Goal: Information Seeking & Learning: Learn about a topic

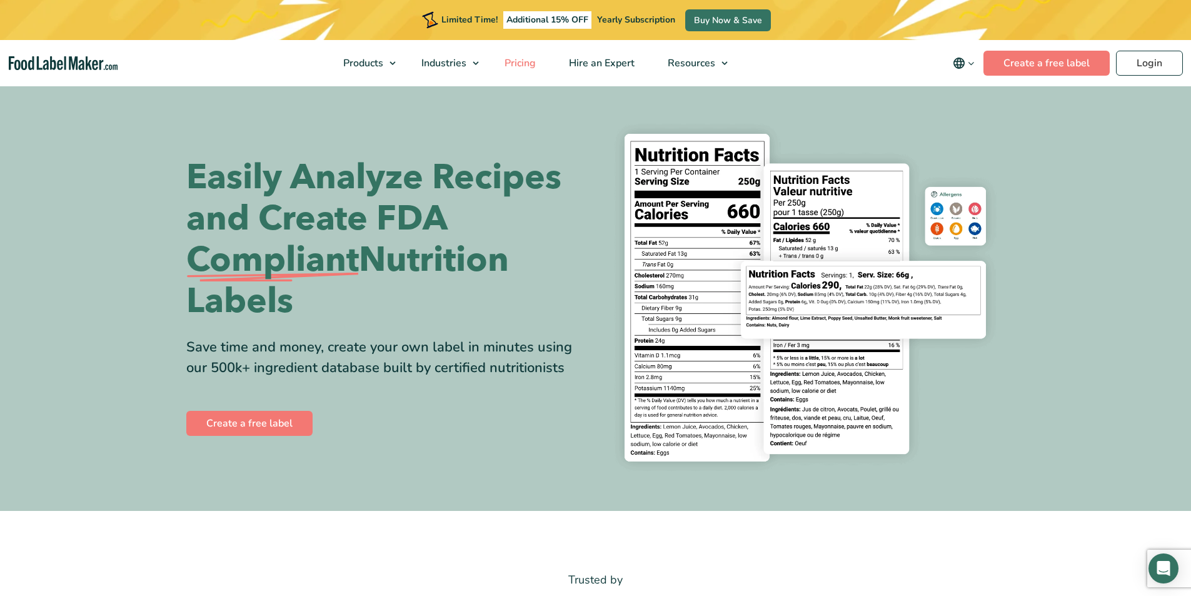
click at [515, 56] on span "Pricing" at bounding box center [519, 63] width 36 height 14
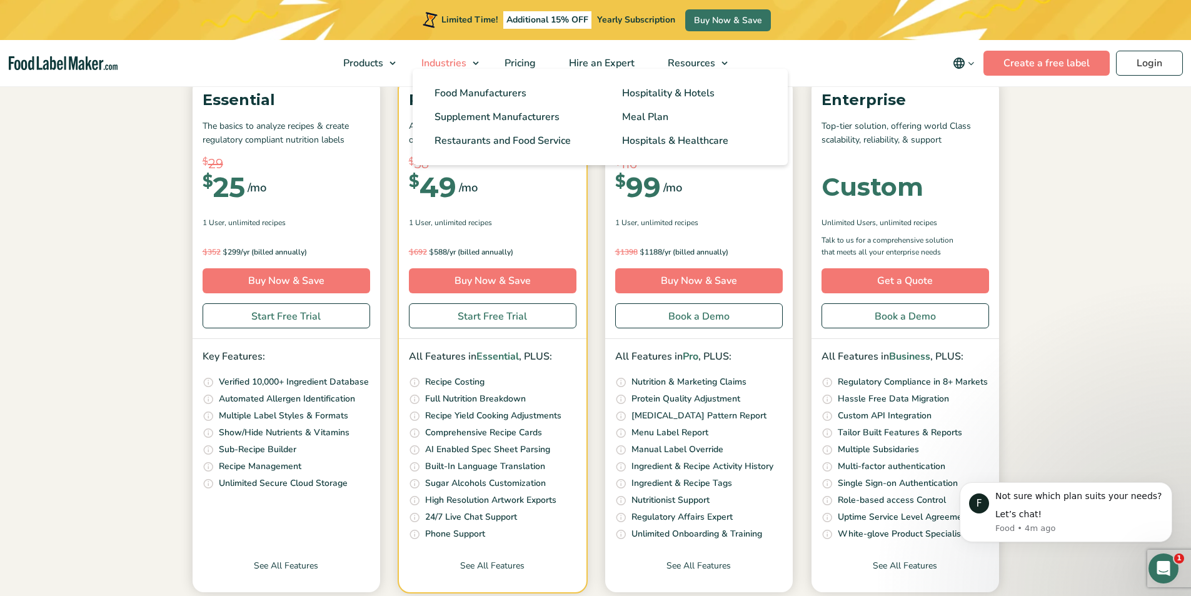
click at [445, 61] on span "Industries" at bounding box center [443, 63] width 50 height 14
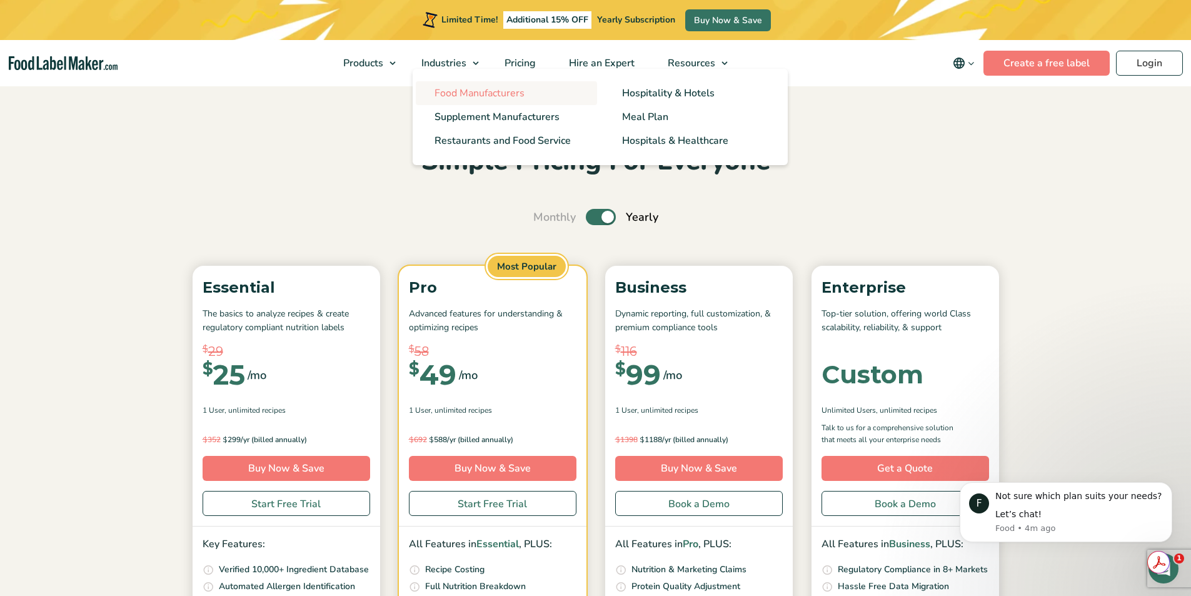
click at [473, 91] on span "Food Manufacturers" at bounding box center [480, 93] width 90 height 14
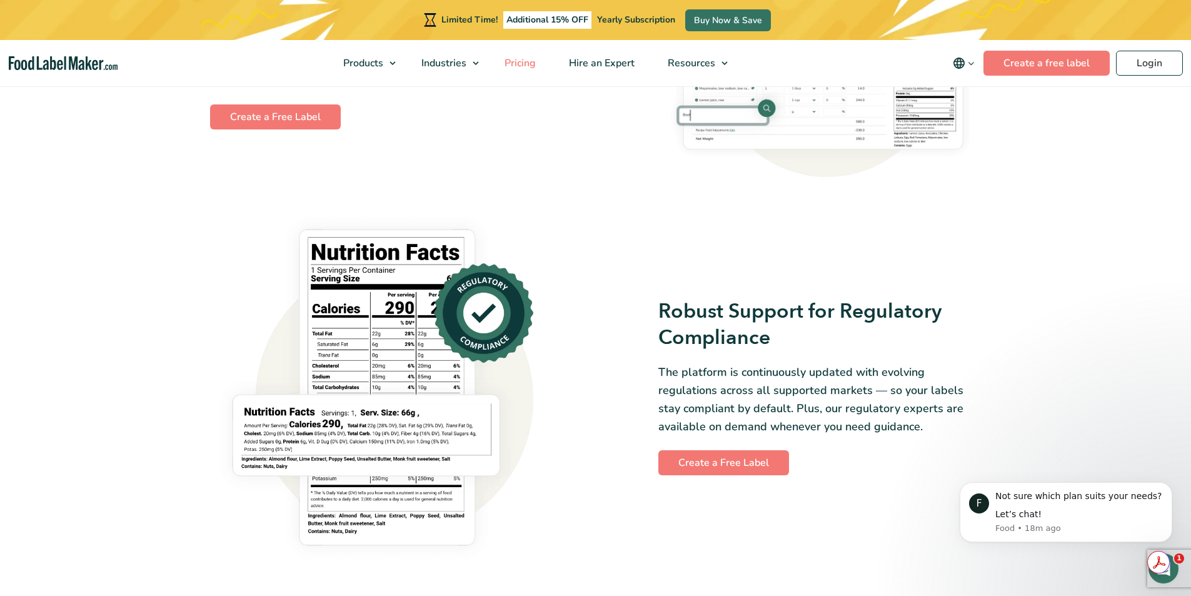
click at [518, 63] on span "Pricing" at bounding box center [519, 63] width 36 height 14
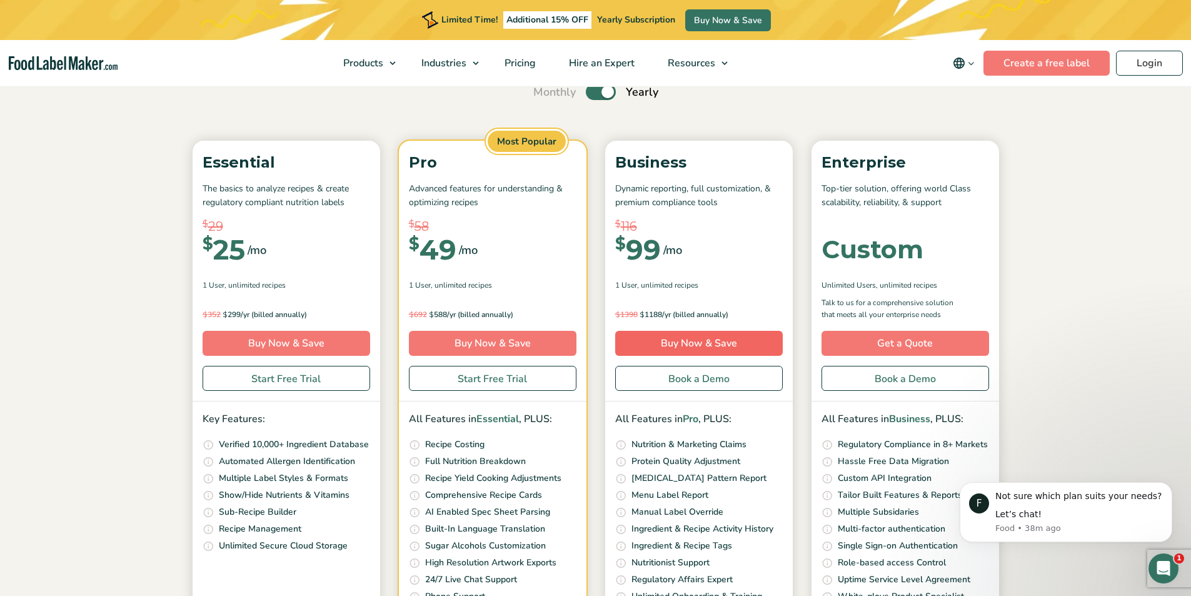
scroll to position [188, 0]
